Goal: Task Accomplishment & Management: Manage account settings

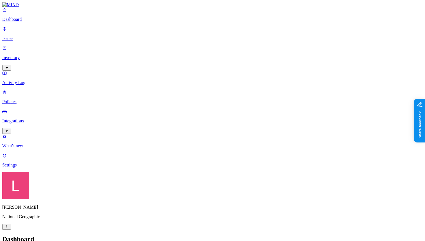
click at [30, 99] on p "Policies" at bounding box center [212, 101] width 420 height 5
click at [26, 55] on p "Inventory" at bounding box center [212, 57] width 420 height 5
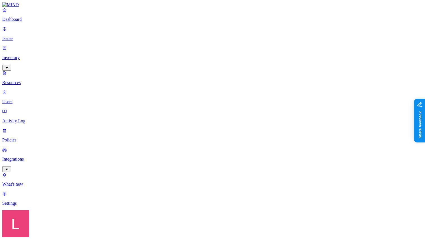
click at [29, 90] on link "Users" at bounding box center [212, 97] width 420 height 15
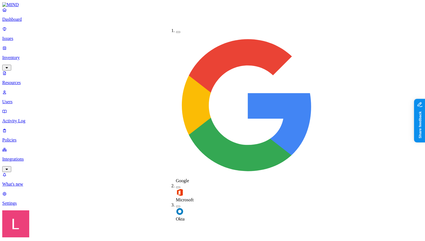
click at [176, 202] on div "Okta" at bounding box center [176, 211] width 0 height 19
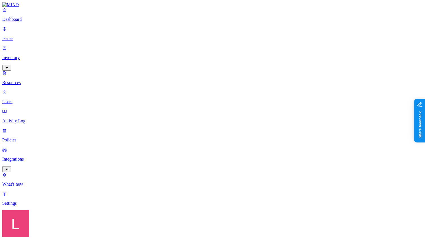
click at [46, 137] on p "Policies" at bounding box center [212, 139] width 420 height 5
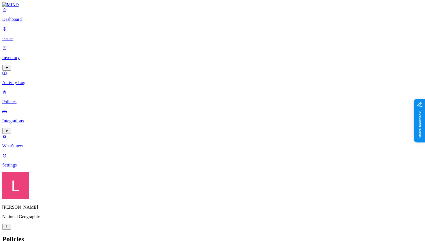
click at [194, 167] on label "Departments" at bounding box center [189, 164] width 23 height 5
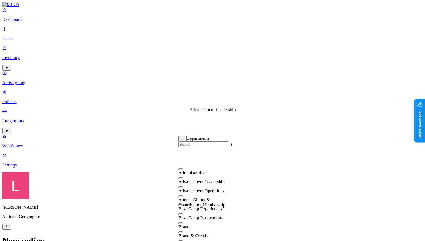
scroll to position [220, 0]
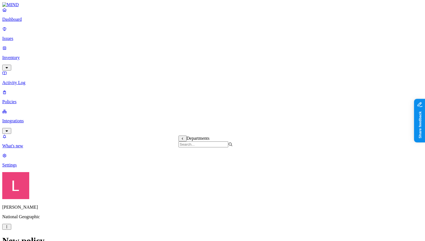
click at [189, 149] on label "Users" at bounding box center [183, 146] width 10 height 5
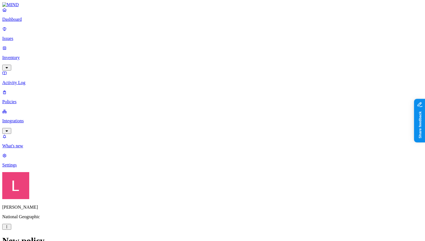
click at [27, 22] on p "Dashboard" at bounding box center [212, 19] width 420 height 5
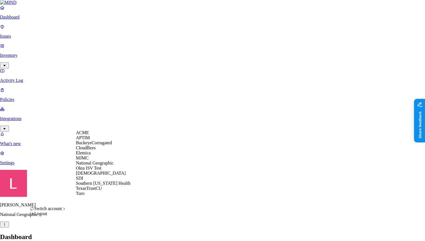
click at [91, 140] on div "APTIM" at bounding box center [103, 137] width 55 height 5
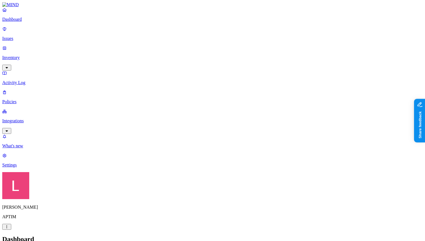
click at [28, 167] on p "Settings" at bounding box center [212, 164] width 420 height 5
click at [13, 21] on link "Dashboard" at bounding box center [212, 14] width 420 height 15
